Goal: Complete application form

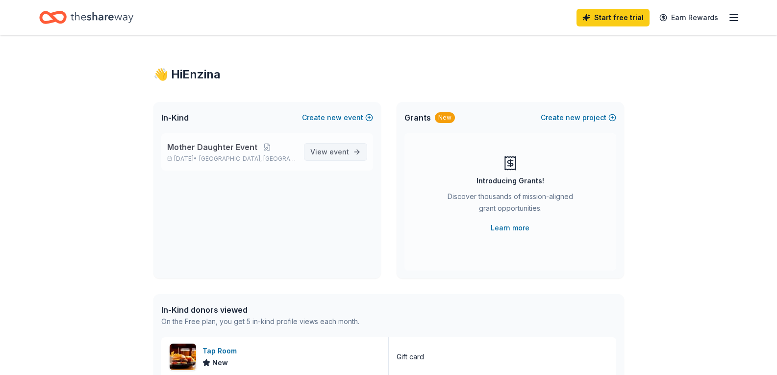
click at [339, 150] on span "event" at bounding box center [339, 152] width 20 height 8
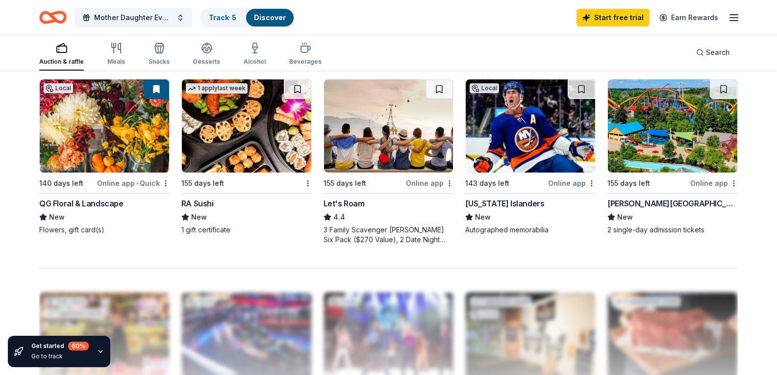
scroll to position [686, 0]
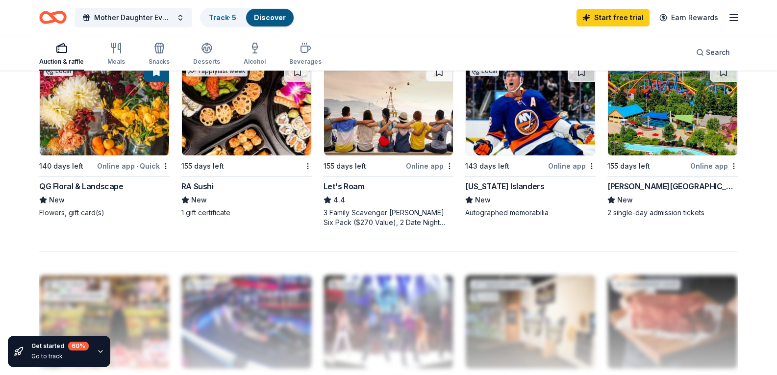
click at [573, 172] on div "Online app" at bounding box center [572, 166] width 48 height 12
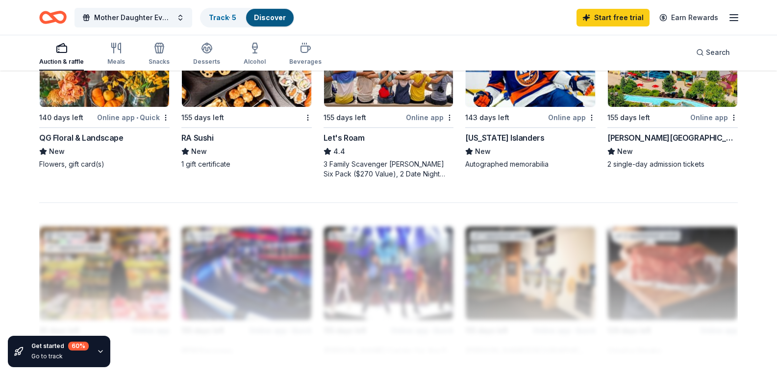
scroll to position [735, 0]
click at [208, 143] on div "RA Sushi" at bounding box center [197, 137] width 32 height 12
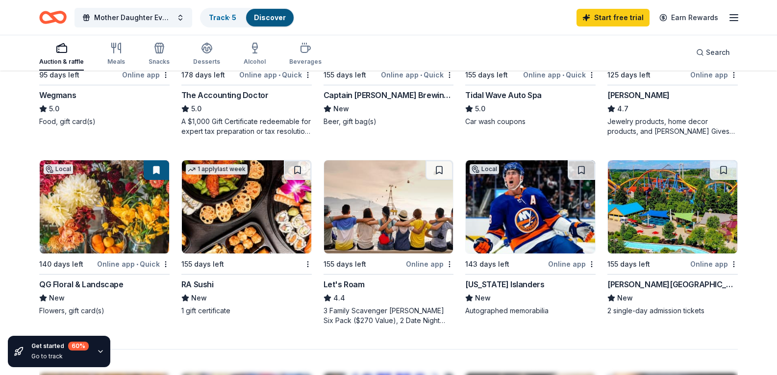
scroll to position [539, 0]
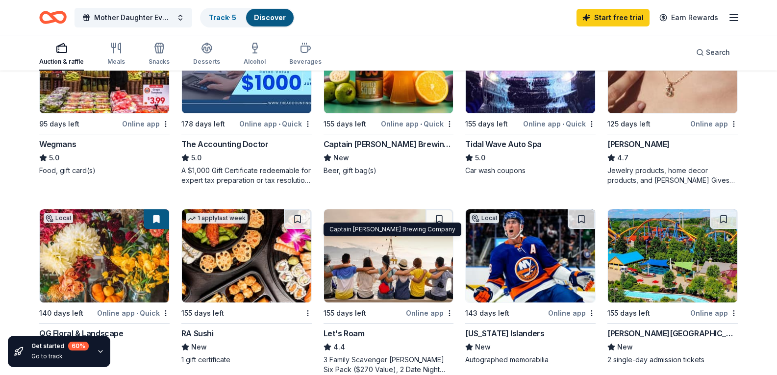
click at [375, 150] on div "Captain Lawrence Brewing Company" at bounding box center [389, 144] width 130 height 12
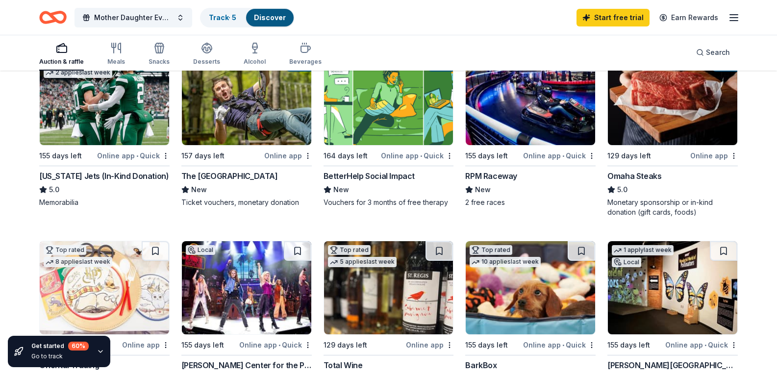
scroll to position [98, 0]
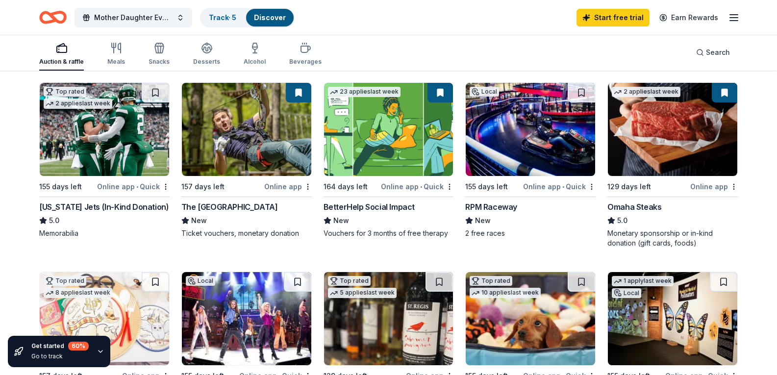
click at [69, 213] on div "New York Jets (In-Kind Donation)" at bounding box center [103, 207] width 129 height 12
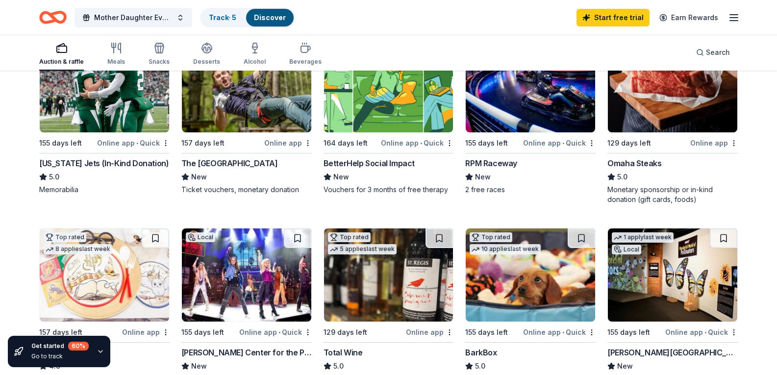
scroll to position [147, 0]
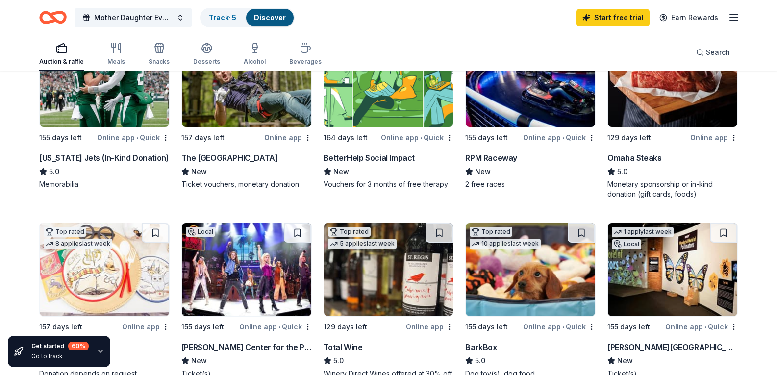
click at [632, 164] on div "Omaha Steaks" at bounding box center [635, 158] width 54 height 12
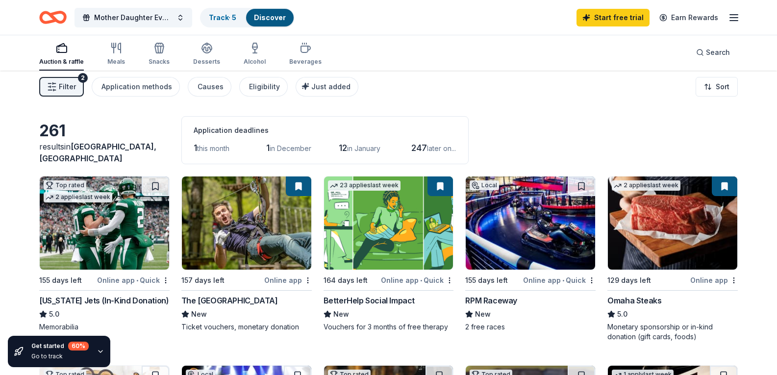
scroll to position [0, 0]
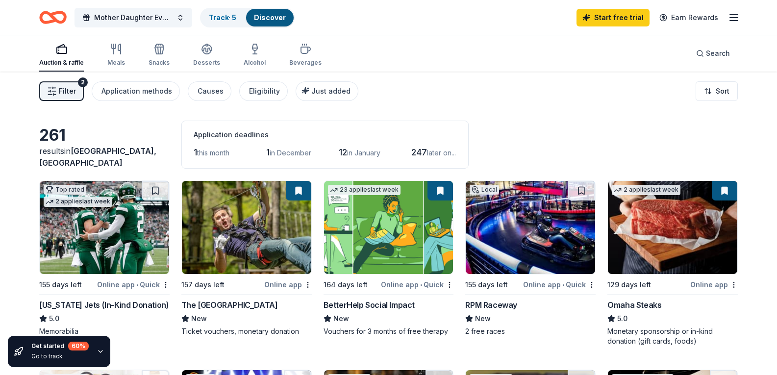
click at [72, 90] on span "Filter" at bounding box center [67, 91] width 17 height 12
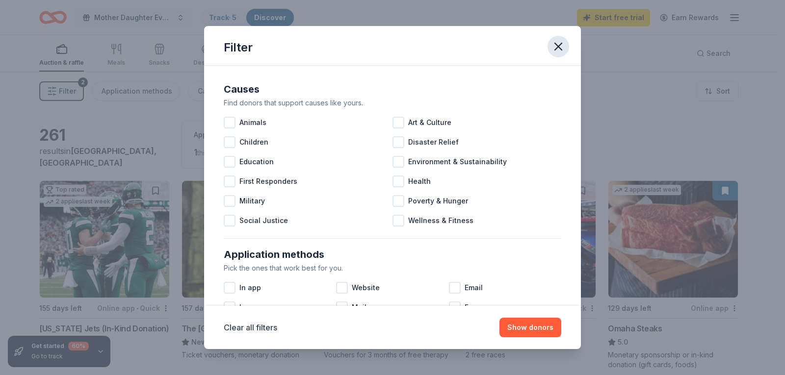
click at [561, 47] on icon "button" at bounding box center [558, 47] width 14 height 14
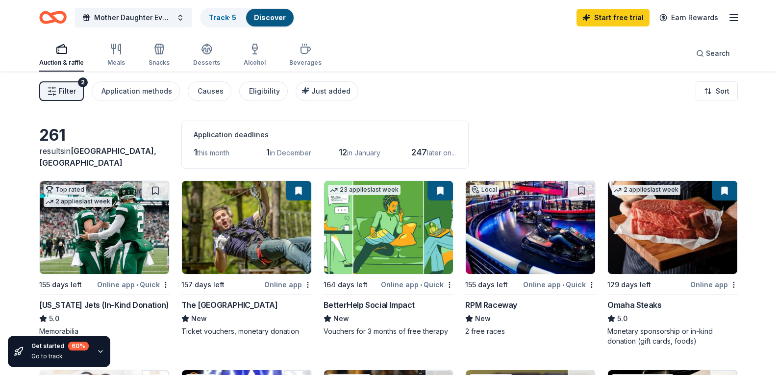
click at [276, 20] on link "Discover" at bounding box center [270, 17] width 32 height 8
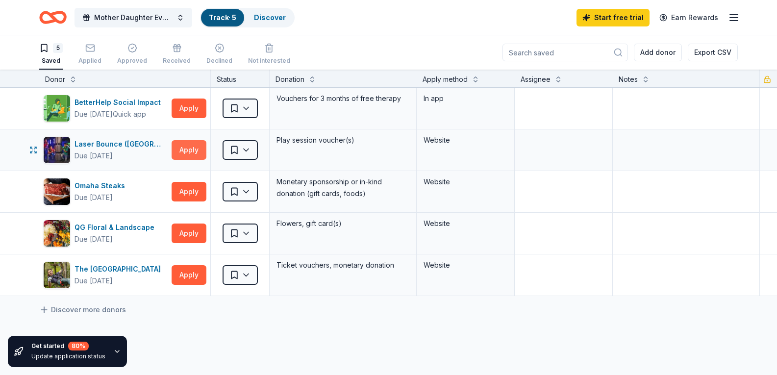
click at [183, 149] on button "Apply" at bounding box center [189, 150] width 35 height 20
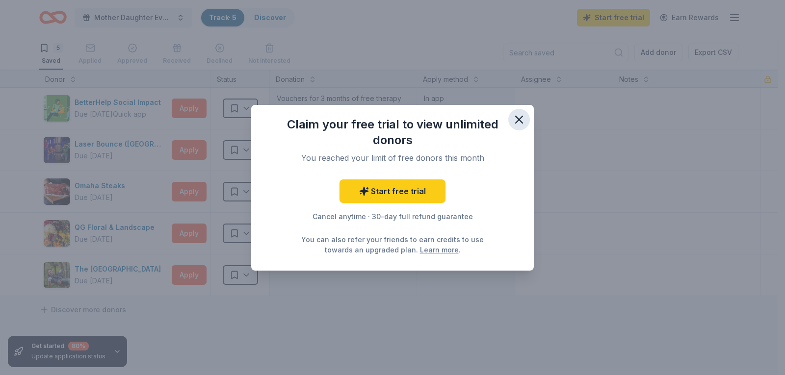
click at [516, 120] on icon "button" at bounding box center [519, 120] width 14 height 14
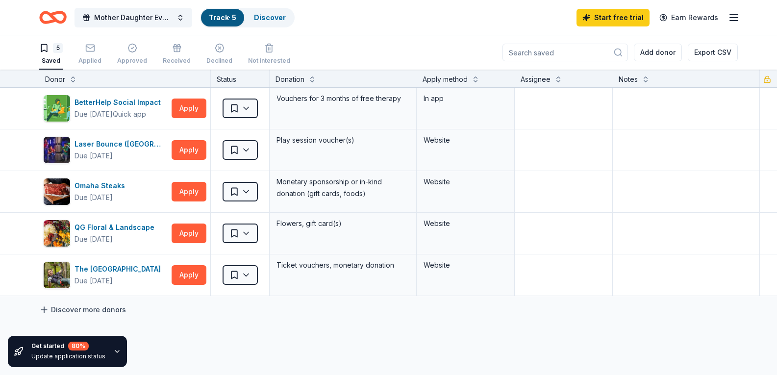
click at [56, 308] on link "Discover more donors" at bounding box center [82, 310] width 87 height 12
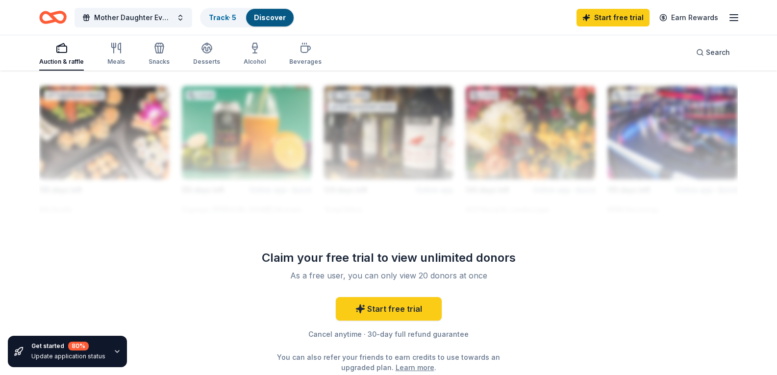
scroll to position [883, 0]
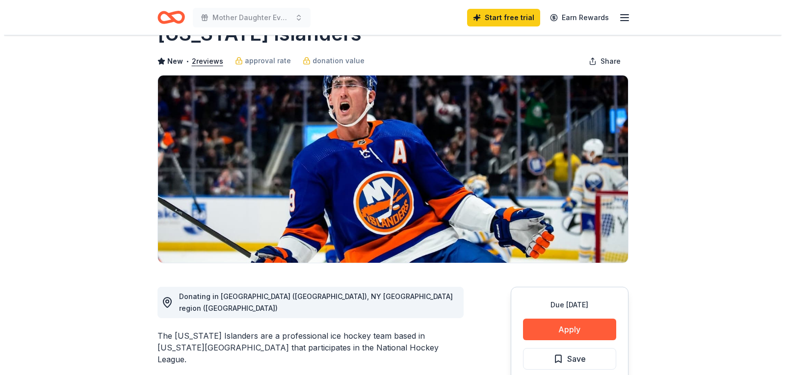
scroll to position [98, 0]
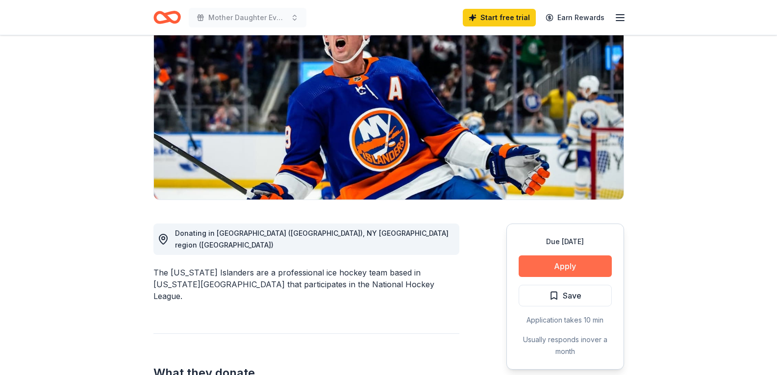
click at [560, 263] on button "Apply" at bounding box center [565, 266] width 93 height 22
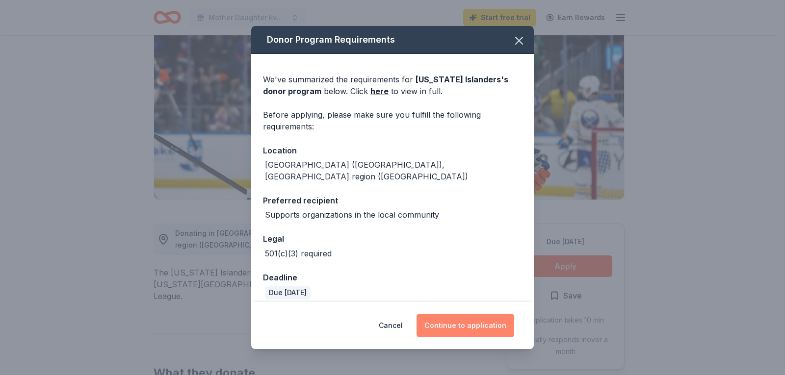
click at [487, 326] on button "Continue to application" at bounding box center [465, 326] width 98 height 24
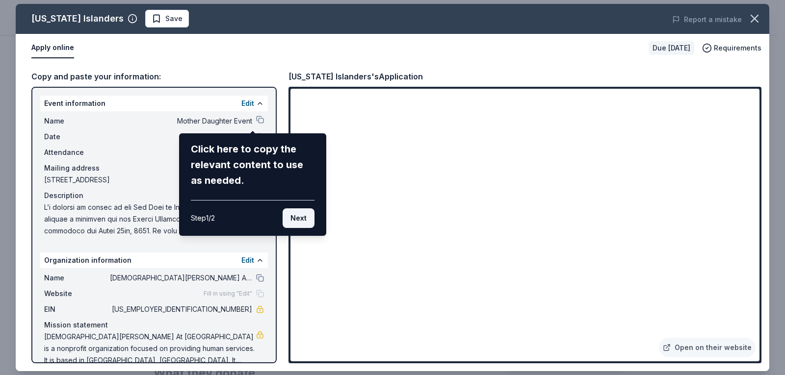
click at [297, 224] on button "Next" at bounding box center [298, 218] width 32 height 20
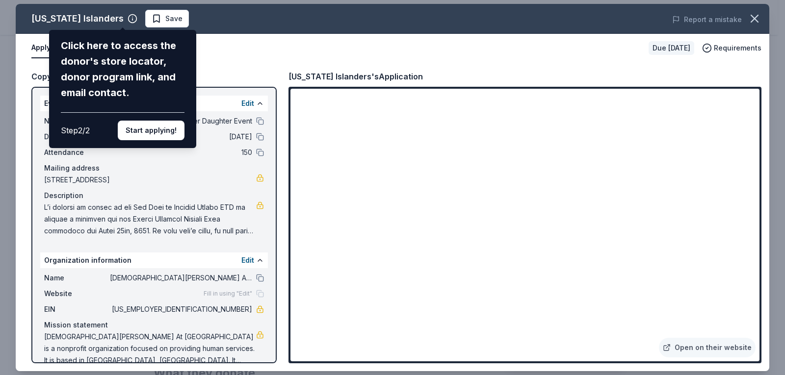
click at [655, 240] on div "New York Islanders Click here to access the donor's store locator, donor progra…" at bounding box center [392, 187] width 753 height 367
click at [658, 242] on div "New York Islanders Click here to access the donor's store locator, donor progra…" at bounding box center [392, 187] width 753 height 367
click at [152, 131] on button "Start applying!" at bounding box center [151, 131] width 67 height 20
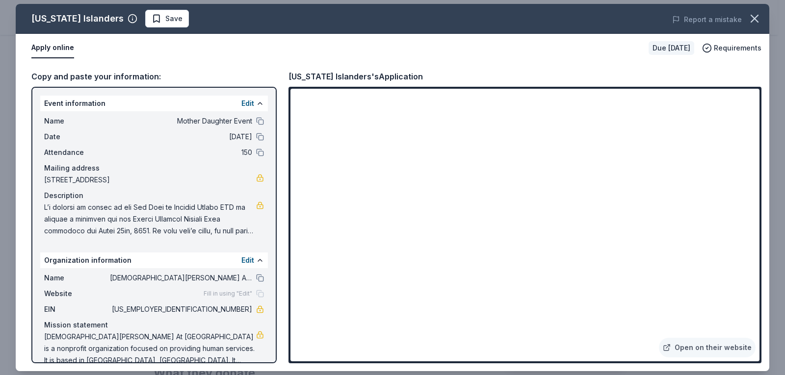
click at [659, 245] on div "New York Islanders Save Report a mistake Apply online Due in 143 days Requireme…" at bounding box center [392, 187] width 753 height 367
drag, startPoint x: 271, startPoint y: 323, endPoint x: 271, endPoint y: 352, distance: 28.4
click at [271, 352] on div "New York Islanders Save Report a mistake Apply online Due in 143 days Requireme…" at bounding box center [392, 187] width 753 height 367
drag, startPoint x: 272, startPoint y: 331, endPoint x: 215, endPoint y: 235, distance: 111.9
click at [264, 355] on div "New York Islanders Save Report a mistake Apply online Due in 143 days Requireme…" at bounding box center [392, 187] width 753 height 367
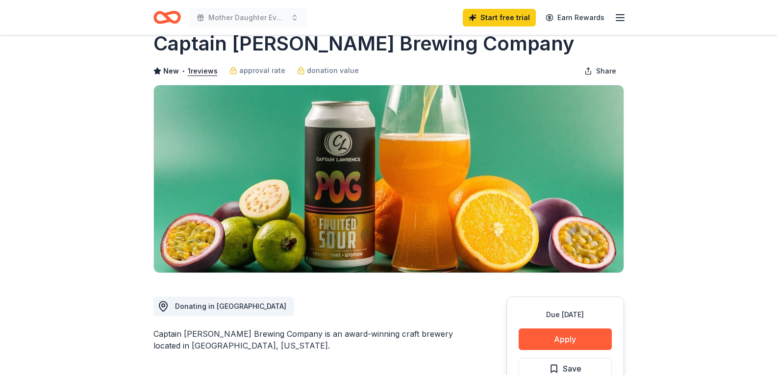
scroll to position [49, 0]
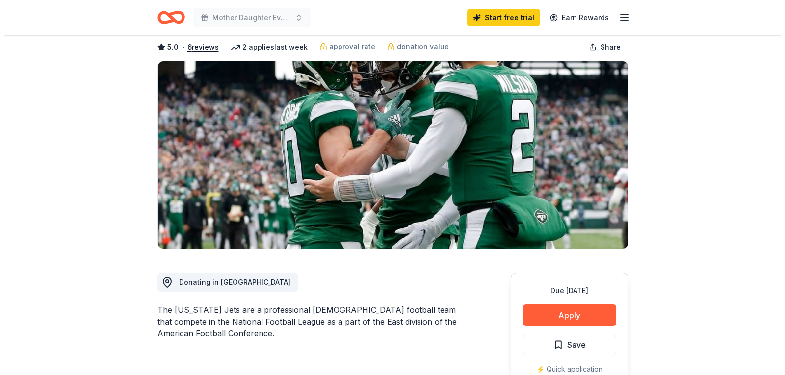
scroll to position [98, 0]
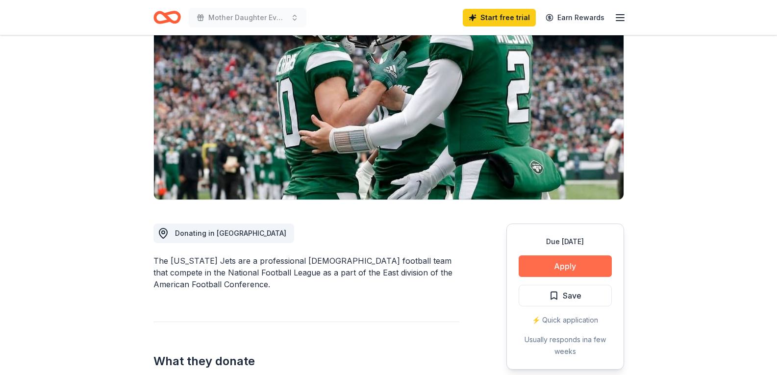
click at [573, 269] on button "Apply" at bounding box center [565, 266] width 93 height 22
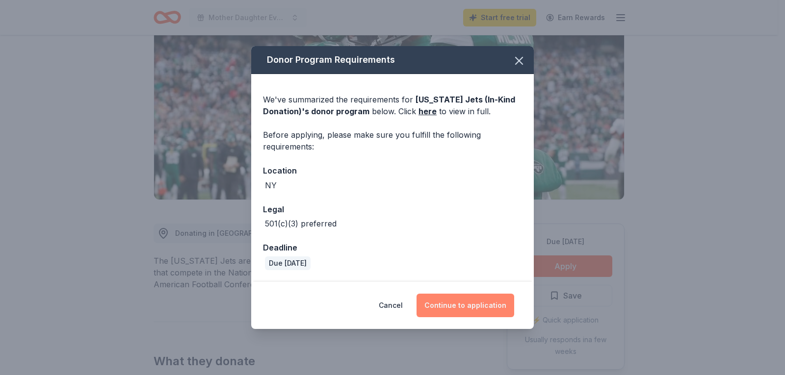
click at [451, 296] on button "Continue to application" at bounding box center [465, 306] width 98 height 24
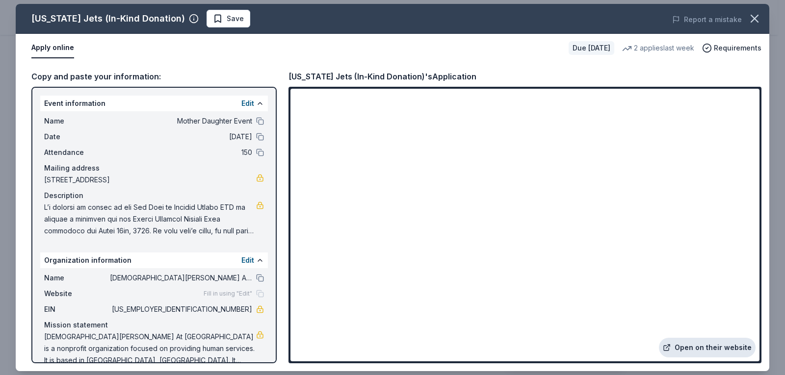
click at [667, 341] on link "Open on their website" at bounding box center [706, 348] width 97 height 20
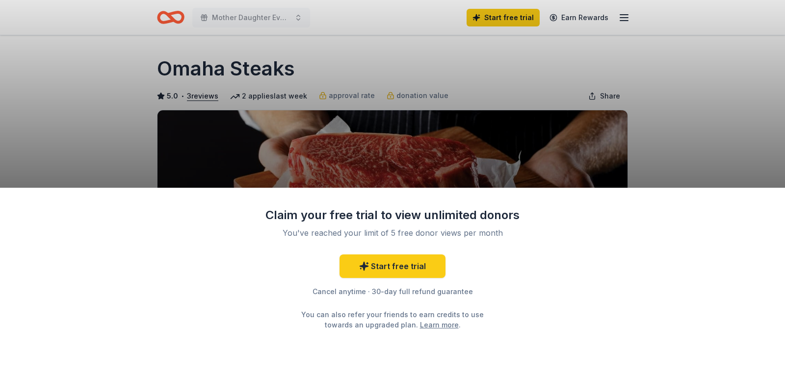
drag, startPoint x: 385, startPoint y: 79, endPoint x: 375, endPoint y: 75, distance: 11.7
click at [385, 79] on div "Claim your free trial to view unlimited donors You've reached your limit of 5 f…" at bounding box center [392, 187] width 785 height 375
